Goal: Task Accomplishment & Management: Manage account settings

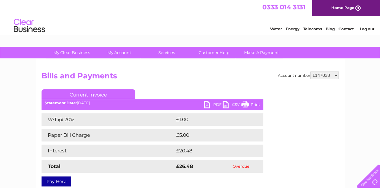
click at [322, 77] on select "910519 924735 949926 953550 995586 1144474 1147038 30264617 30291883 30294298 3…" at bounding box center [325, 75] width 28 height 7
click at [311, 72] on select "910519 924735 949926 953550 995586 1144474 1147038 30264617 30291883 30294298 3…" at bounding box center [325, 75] width 28 height 7
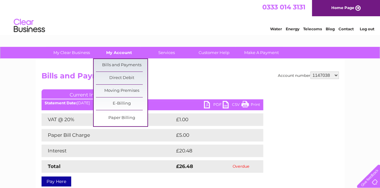
click at [118, 50] on link "My Account" at bounding box center [119, 53] width 52 height 12
click at [118, 64] on link "Bills and Payments" at bounding box center [122, 65] width 52 height 12
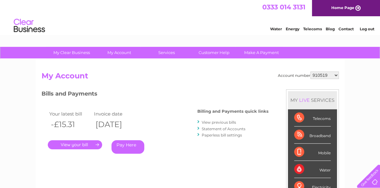
click at [321, 78] on select "910519 924735 949926 953550 995586 1144474 1147038 30264617 30291883 30294298 3…" at bounding box center [325, 75] width 28 height 7
select select "1147038"
click at [311, 72] on select "910519 924735 949926 953550 995586 1144474 1147038 30264617 30291883 30294298 3…" at bounding box center [325, 75] width 28 height 7
click at [226, 121] on link "View previous bills" at bounding box center [219, 122] width 34 height 5
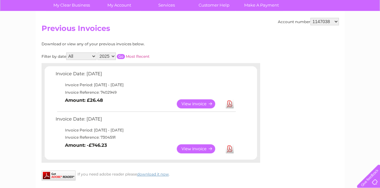
scroll to position [49, 0]
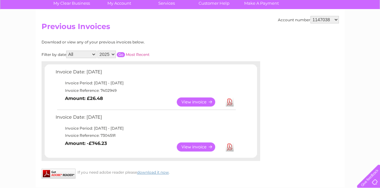
click at [228, 103] on link "Download" at bounding box center [230, 101] width 8 height 9
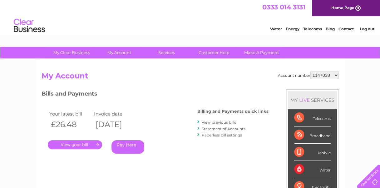
click at [227, 128] on link "Statement of Accounts" at bounding box center [224, 129] width 44 height 5
